Goal: Task Accomplishment & Management: Manage account settings

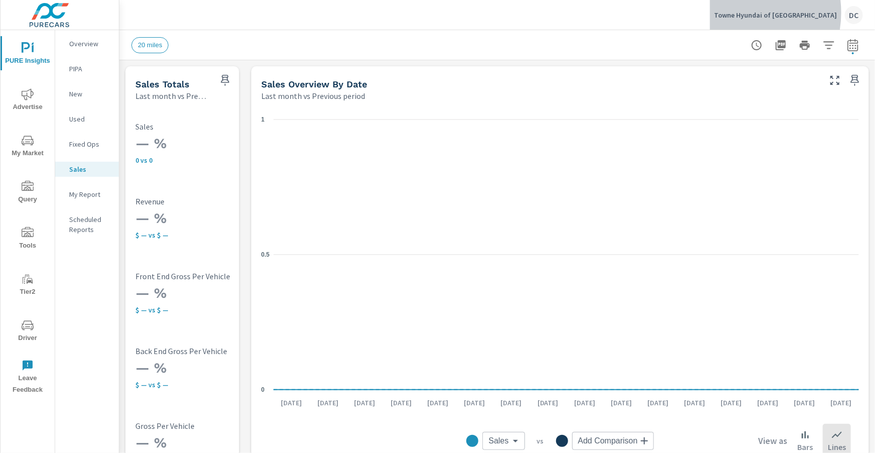
click at [763, 13] on p "Towne Hyundai of [GEOGRAPHIC_DATA]" at bounding box center [775, 15] width 123 height 9
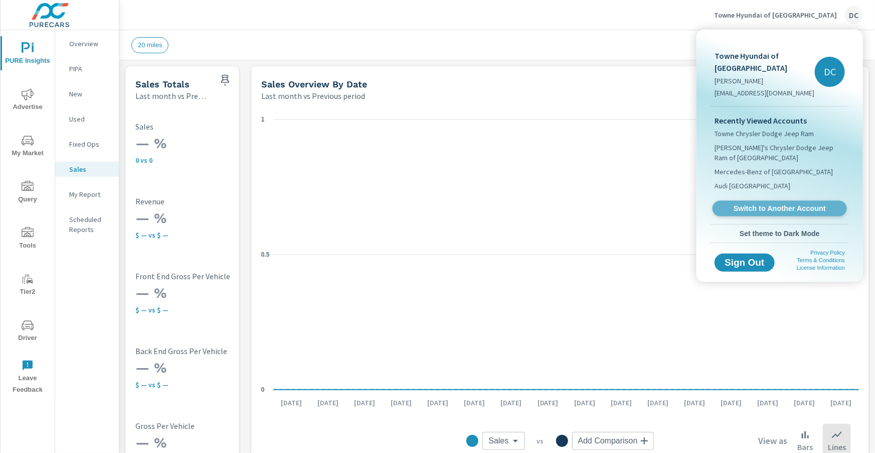
click at [756, 201] on link "Switch to Another Account" at bounding box center [780, 209] width 134 height 16
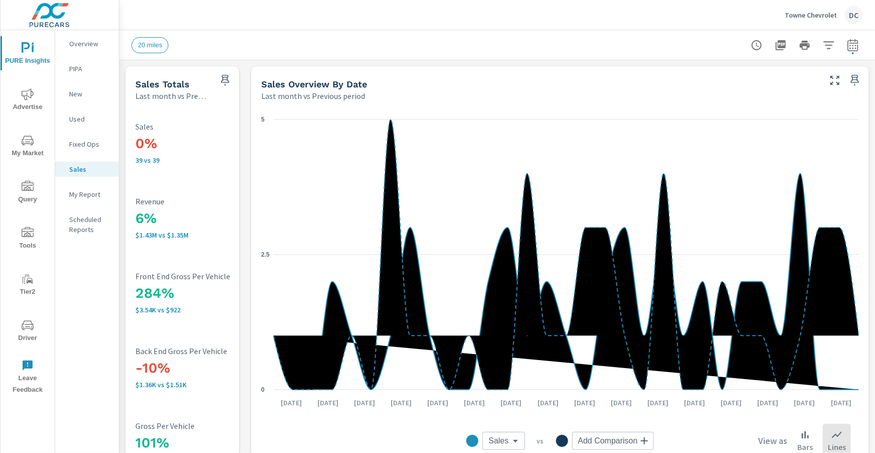
click at [30, 98] on icon "nav menu" at bounding box center [28, 94] width 12 height 12
